Goal: Task Accomplishment & Management: Manage account settings

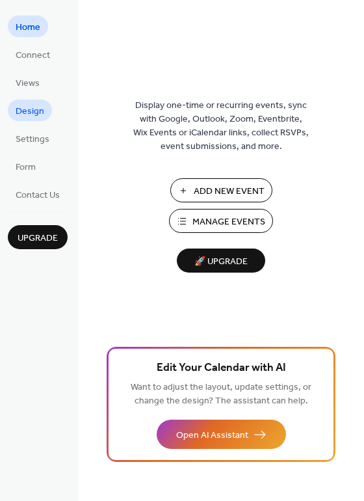
click at [36, 113] on span "Design" at bounding box center [30, 112] width 29 height 14
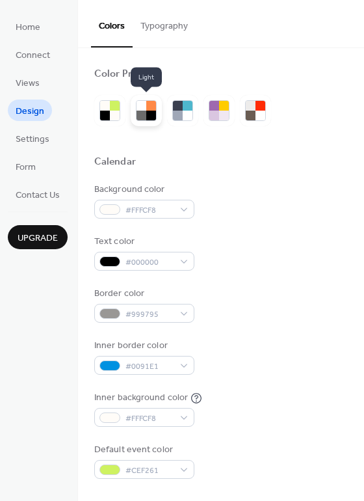
click at [142, 111] on div at bounding box center [142, 116] width 10 height 10
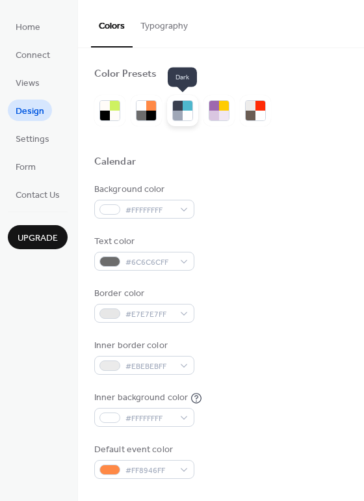
click at [183, 109] on div at bounding box center [188, 106] width 10 height 10
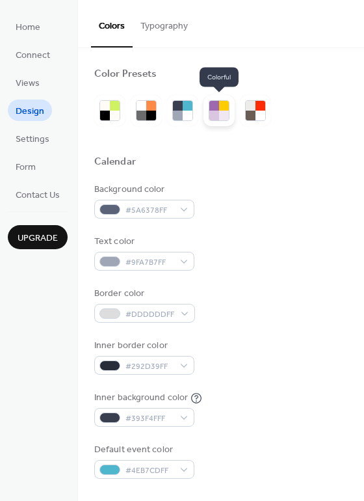
click at [213, 109] on div at bounding box center [214, 106] width 10 height 10
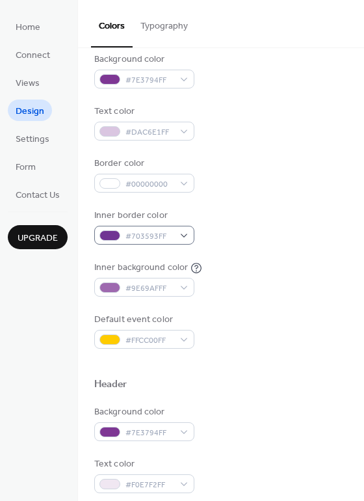
scroll to position [195, 0]
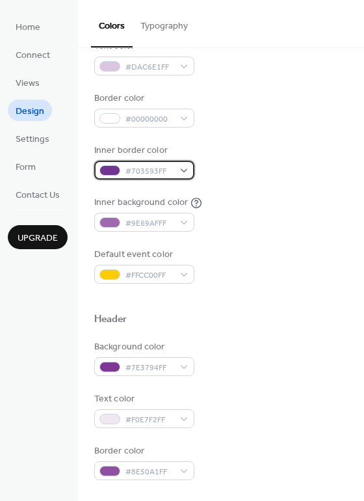
click at [148, 168] on span "#703593FF" at bounding box center [150, 172] width 48 height 14
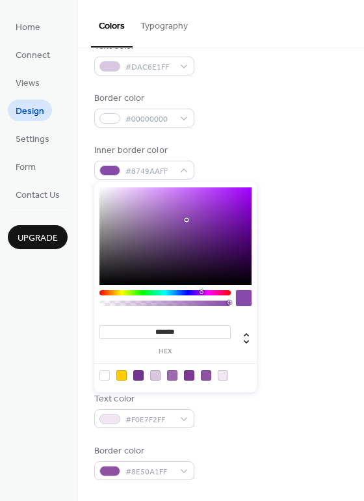
drag, startPoint x: 197, startPoint y: 230, endPoint x: 186, endPoint y: 220, distance: 14.7
click at [186, 220] on div at bounding box center [186, 220] width 3 height 3
type input "***"
type input "**********"
drag, startPoint x: 230, startPoint y: 302, endPoint x: 159, endPoint y: 305, distance: 70.3
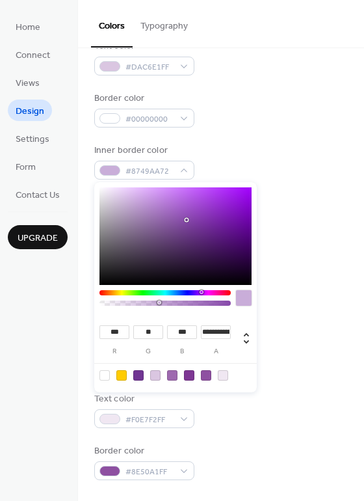
click at [159, 305] on div at bounding box center [164, 302] width 127 height 5
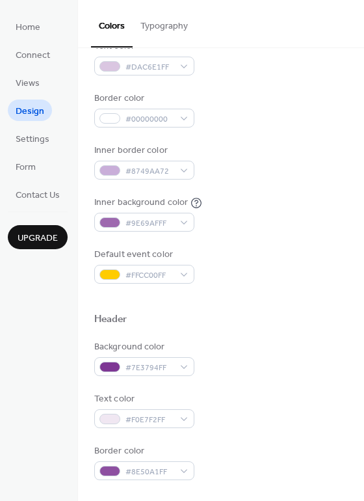
click at [237, 154] on div "Inner border color #8749AA72" at bounding box center [221, 162] width 254 height 36
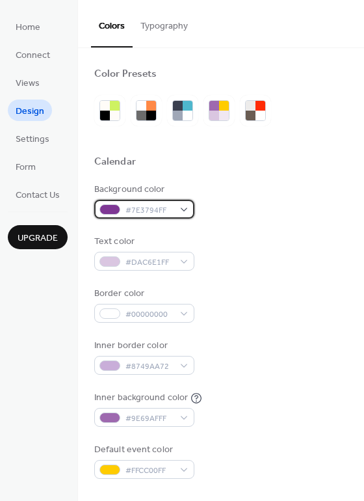
click at [156, 211] on span "#7E3794FF" at bounding box center [150, 211] width 48 height 14
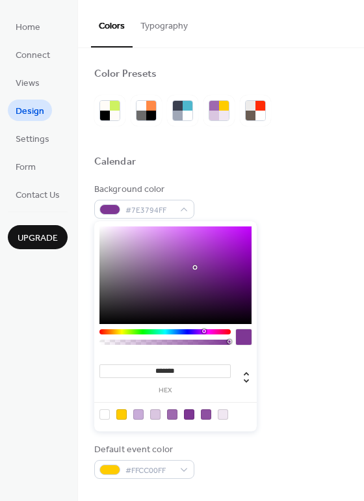
drag, startPoint x: 229, startPoint y: 343, endPoint x: 183, endPoint y: 341, distance: 46.2
click at [183, 341] on div at bounding box center [165, 341] width 131 height 5
type input "***"
type input "**********"
drag, startPoint x: 230, startPoint y: 342, endPoint x: 191, endPoint y: 340, distance: 39.1
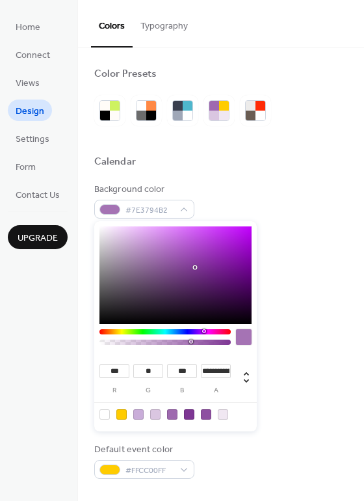
click at [191, 340] on div at bounding box center [191, 341] width 4 height 4
click at [295, 280] on div "Background color #7E3794B2 Text color #DAC6E1FF Border color #00000000 Inner bo…" at bounding box center [221, 331] width 254 height 296
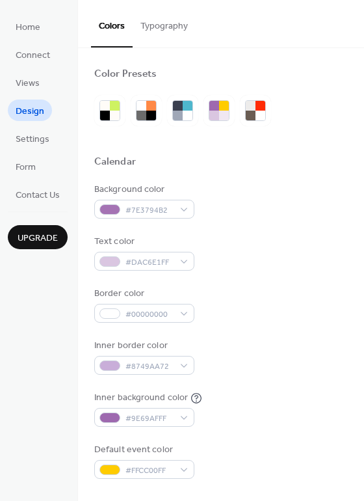
click at [38, 239] on span "Upgrade" at bounding box center [38, 239] width 40 height 14
click at [224, 118] on div at bounding box center [224, 116] width 10 height 10
click at [258, 113] on div at bounding box center [261, 116] width 10 height 10
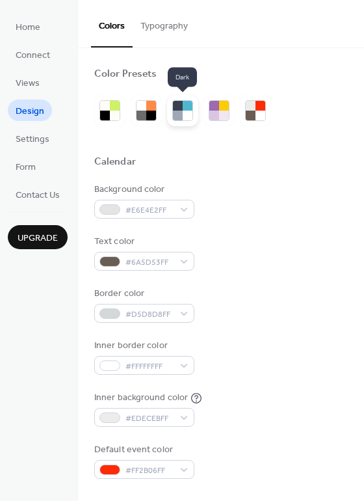
click at [183, 111] on div at bounding box center [188, 116] width 10 height 10
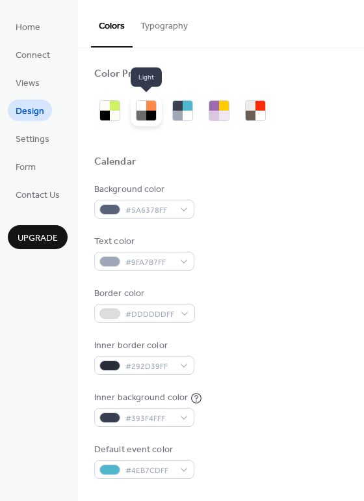
click at [151, 119] on div at bounding box center [151, 116] width 10 height 10
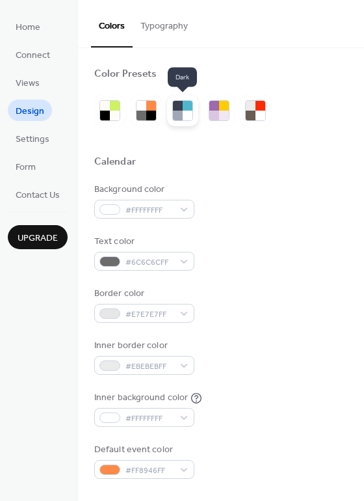
click at [198, 121] on div at bounding box center [182, 110] width 31 height 31
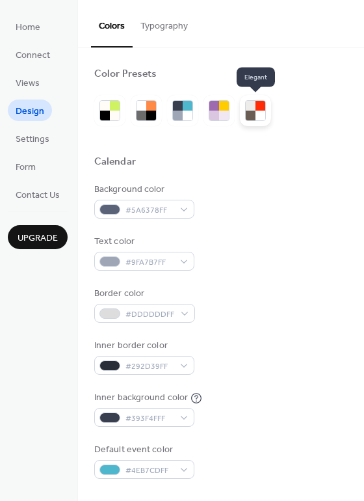
click at [252, 112] on div at bounding box center [251, 116] width 10 height 10
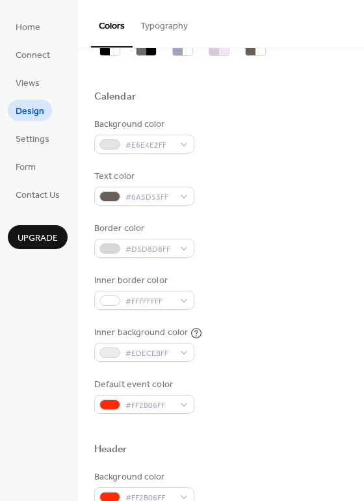
scroll to position [130, 0]
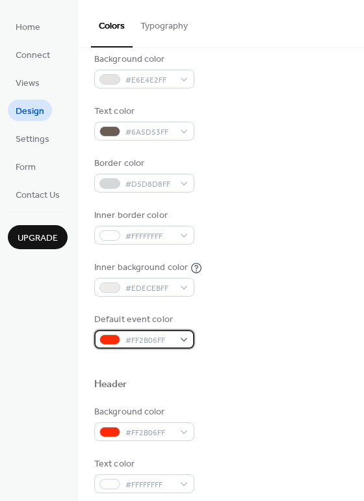
click at [189, 335] on div "#FF2B06FF" at bounding box center [144, 339] width 100 height 19
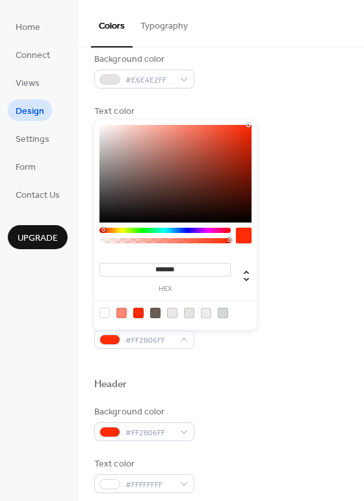
click at [206, 228] on div at bounding box center [165, 230] width 131 height 5
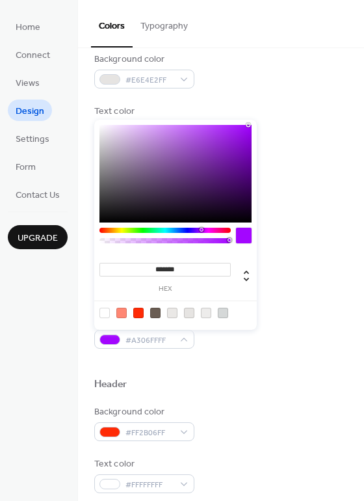
click at [201, 230] on div at bounding box center [202, 230] width 4 height 4
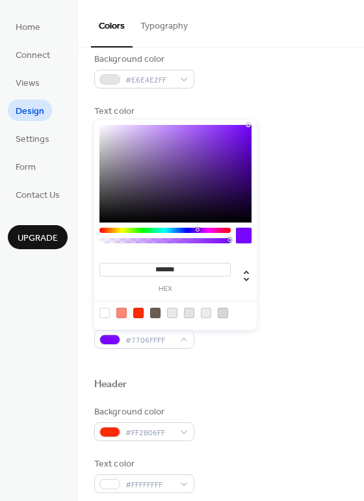
click at [197, 229] on div at bounding box center [198, 230] width 4 height 4
drag, startPoint x: 228, startPoint y: 242, endPoint x: 214, endPoint y: 243, distance: 14.3
click at [214, 243] on div at bounding box center [165, 240] width 131 height 5
type input "***"
type input "**********"
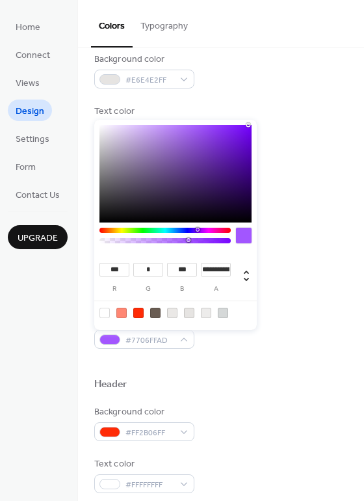
drag, startPoint x: 229, startPoint y: 241, endPoint x: 188, endPoint y: 241, distance: 41.0
click at [188, 241] on div at bounding box center [189, 240] width 4 height 4
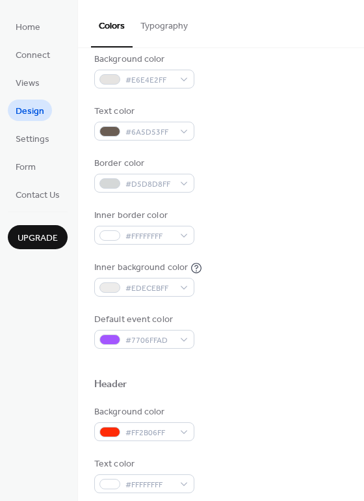
click at [319, 176] on div "Border color #D5D8D8FF" at bounding box center [221, 175] width 254 height 36
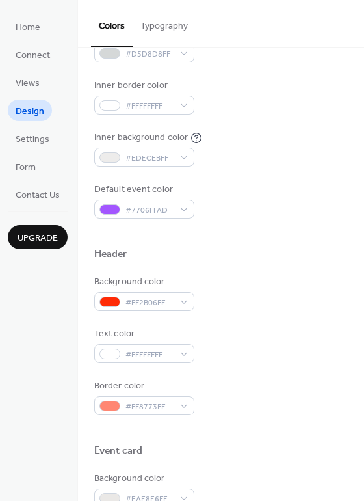
scroll to position [325, 0]
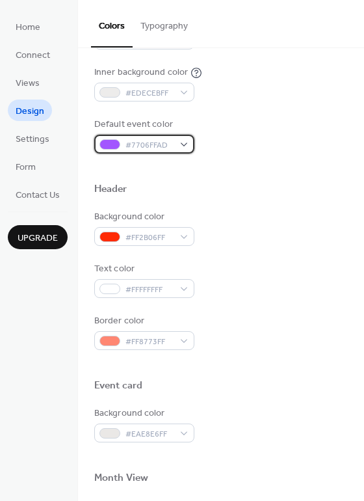
click at [163, 147] on span "#7706FFAD" at bounding box center [150, 146] width 48 height 14
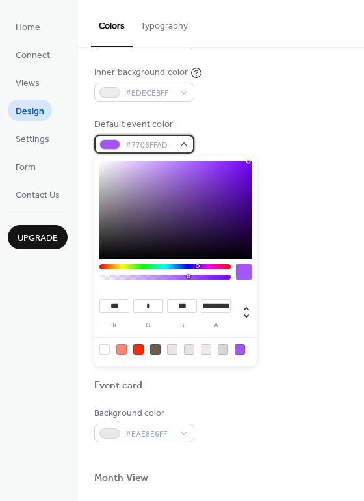
click at [163, 147] on span "#7706FFAD" at bounding box center [150, 146] width 48 height 14
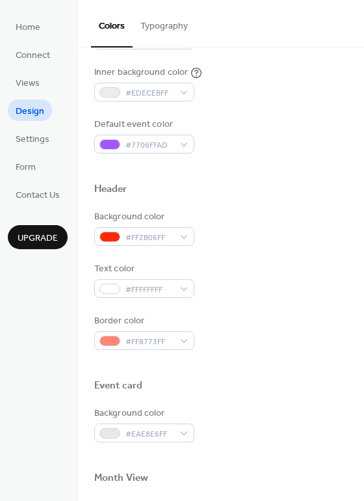
click at [266, 200] on div at bounding box center [221, 205] width 254 height 10
click at [185, 240] on div "#FF2B06FF" at bounding box center [144, 236] width 100 height 19
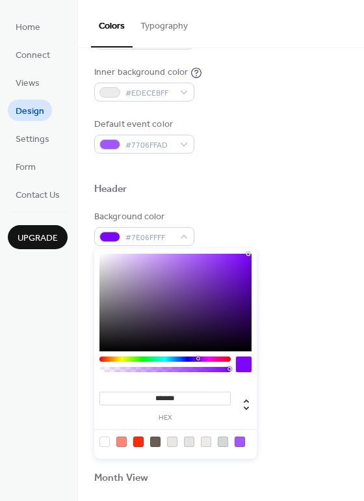
click at [198, 360] on div at bounding box center [165, 358] width 131 height 5
type input "***"
type input "**********"
drag, startPoint x: 227, startPoint y: 368, endPoint x: 179, endPoint y: 375, distance: 48.7
click at [179, 375] on div at bounding box center [165, 367] width 131 height 22
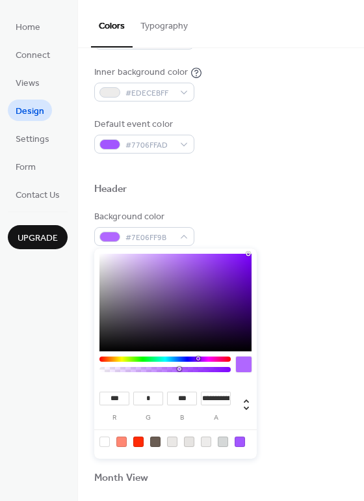
click at [303, 339] on div "Border color #FF8773FF" at bounding box center [221, 332] width 254 height 36
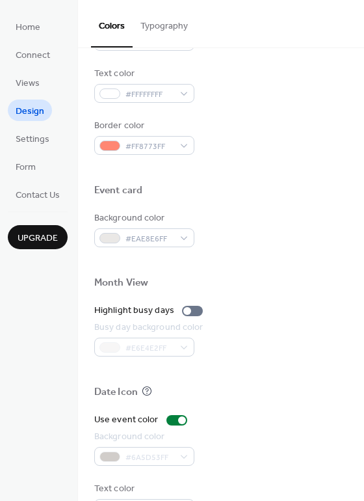
scroll to position [557, 0]
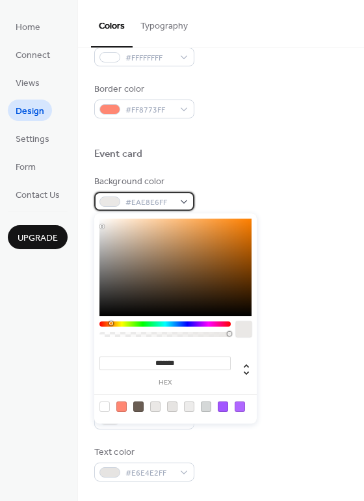
click at [180, 202] on div "#EAE8E6FF" at bounding box center [144, 201] width 100 height 19
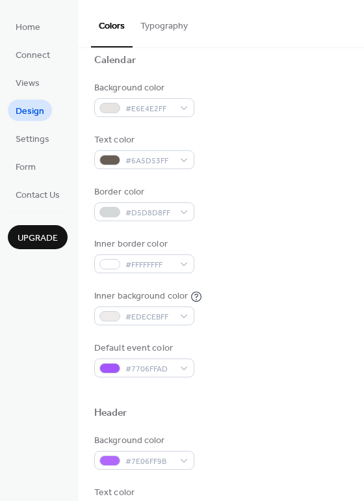
scroll to position [0, 0]
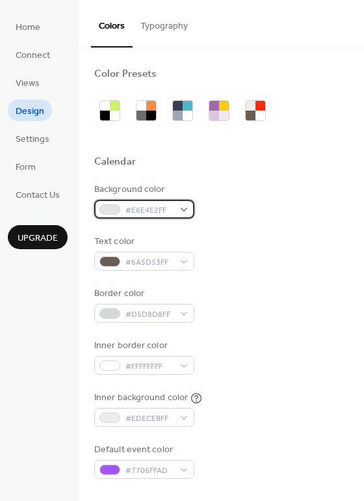
click at [187, 208] on div "#E6E4E2FF" at bounding box center [144, 209] width 100 height 19
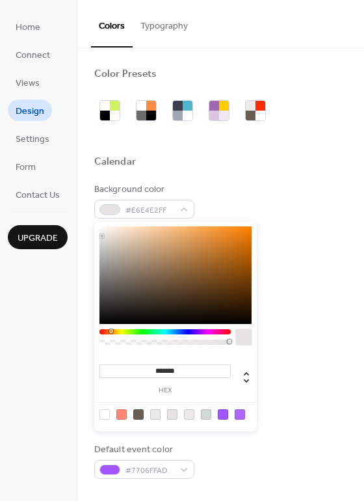
click at [112, 330] on div at bounding box center [111, 331] width 4 height 4
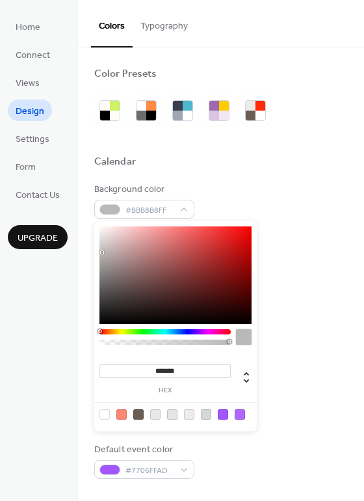
drag, startPoint x: 103, startPoint y: 235, endPoint x: 102, endPoint y: 252, distance: 16.9
click at [102, 252] on div at bounding box center [102, 252] width 3 height 3
type input "*******"
drag, startPoint x: 102, startPoint y: 252, endPoint x: 101, endPoint y: 272, distance: 19.6
click at [101, 272] on div at bounding box center [101, 272] width 3 height 3
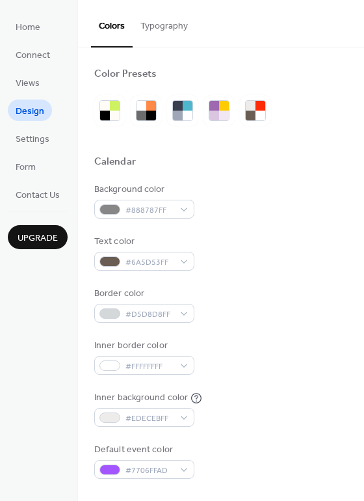
click at [196, 169] on div "Calendar" at bounding box center [221, 163] width 254 height 17
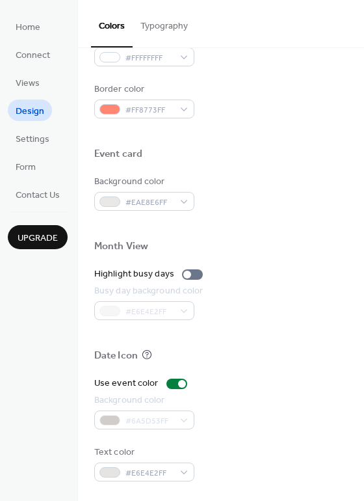
scroll to position [427, 0]
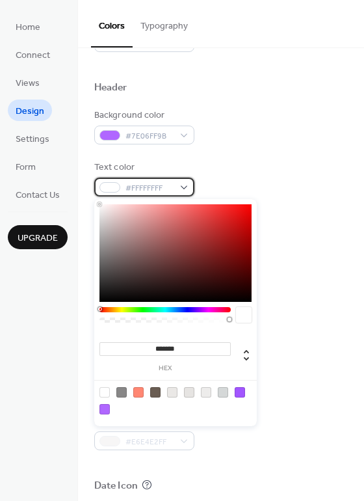
click at [158, 189] on span "#FFFFFFFF" at bounding box center [150, 188] width 48 height 14
click at [118, 392] on div at bounding box center [121, 392] width 10 height 10
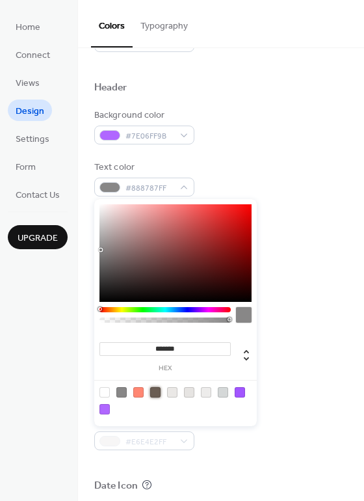
click at [155, 392] on div at bounding box center [155, 392] width 10 height 10
type input "*******"
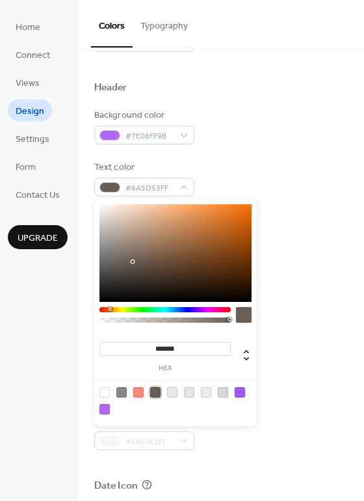
scroll to position [492, 0]
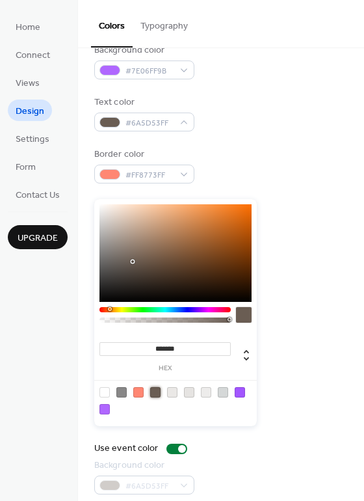
click at [265, 166] on div "Border color #FF8773FF" at bounding box center [221, 166] width 254 height 36
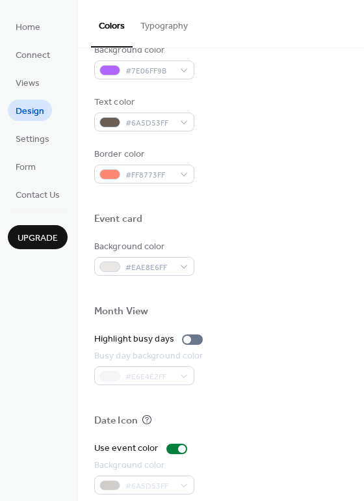
scroll to position [362, 0]
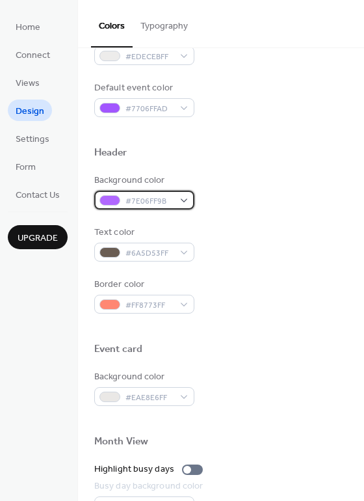
click at [186, 207] on div "#7E06FF9B" at bounding box center [144, 200] width 100 height 19
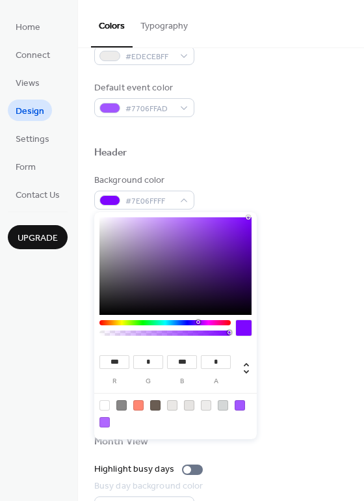
drag, startPoint x: 179, startPoint y: 333, endPoint x: 230, endPoint y: 332, distance: 51.4
click at [230, 332] on div at bounding box center [230, 332] width 4 height 4
drag, startPoint x: 230, startPoint y: 332, endPoint x: 187, endPoint y: 334, distance: 43.6
click at [187, 334] on div at bounding box center [187, 332] width 4 height 4
click at [245, 325] on div at bounding box center [244, 328] width 16 height 16
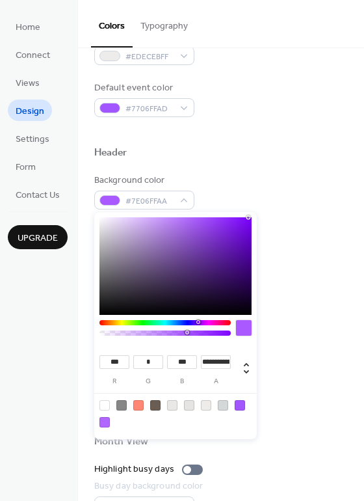
click at [245, 325] on div at bounding box center [244, 328] width 16 height 16
type input "**********"
drag, startPoint x: 186, startPoint y: 334, endPoint x: 176, endPoint y: 335, distance: 10.5
click at [176, 335] on div at bounding box center [164, 332] width 127 height 5
